Goal: Navigation & Orientation: Find specific page/section

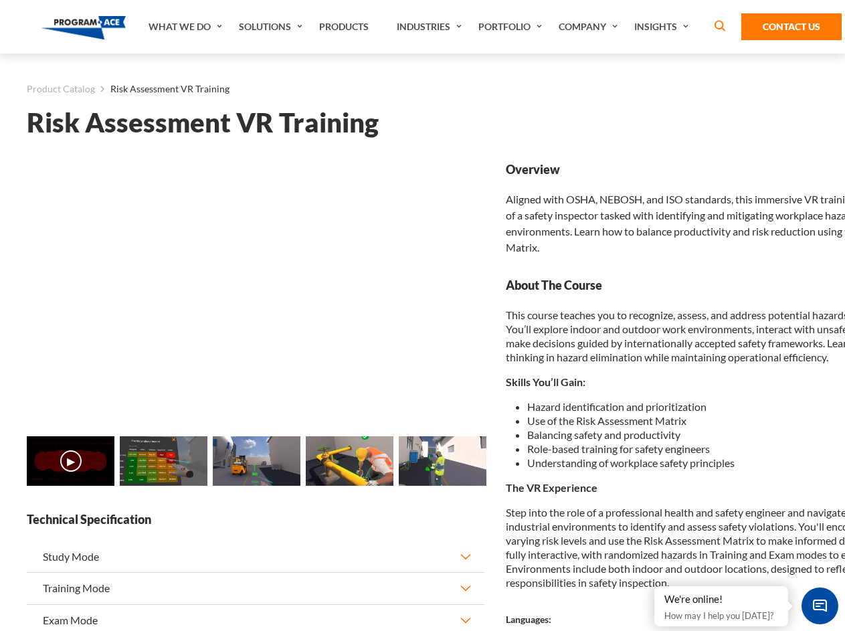
click at [272, 27] on link "Solutions" at bounding box center [272, 27] width 80 height 54
click at [0, 0] on div "AI & Computer Vision Solutions Computer Vision Quality Control AI tools for fas…" at bounding box center [0, 0] width 0 height 0
click at [0, 0] on div "AI & Computer Vision Solutions Virtual Training Solutions Virtual Tour Solution…" at bounding box center [0, 0] width 0 height 0
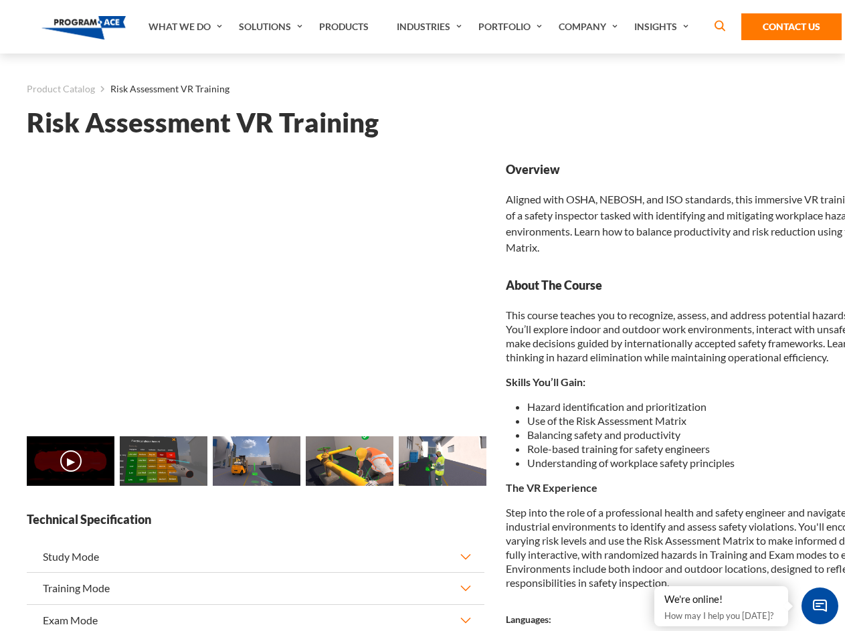
click at [0, 0] on div "AI & Computer Vision Solutions Virtual Training Solutions Virtual Tour Solution…" at bounding box center [0, 0] width 0 height 0
click at [0, 0] on div "AI & Computer Vision Solutions Computer Vision Quality Control AI tools for fas…" at bounding box center [0, 0] width 0 height 0
